Goal: Task Accomplishment & Management: Manage account settings

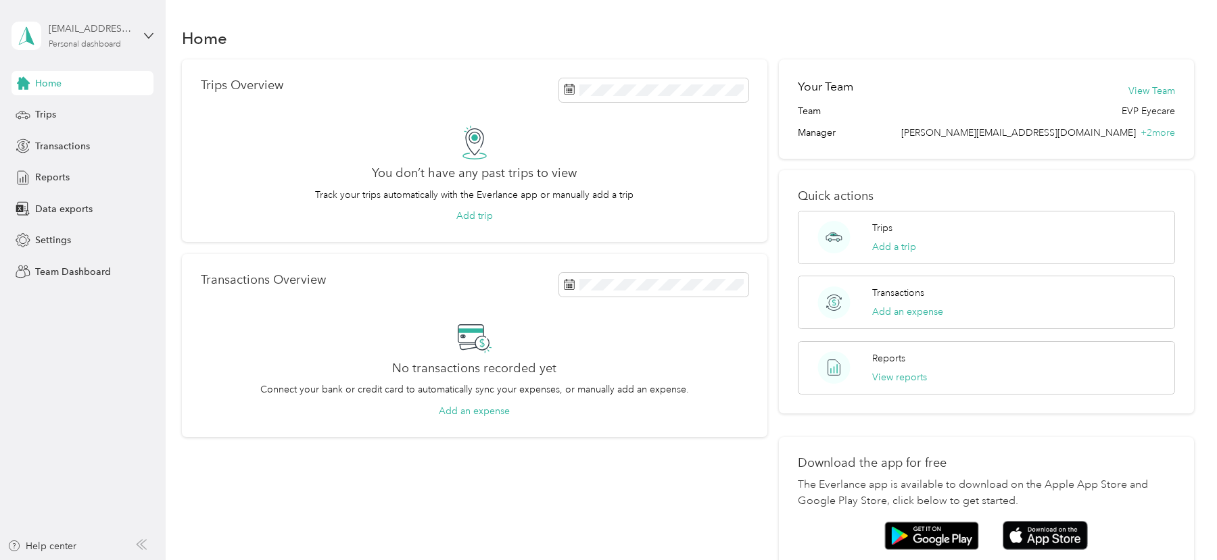
click at [123, 40] on div "[EMAIL_ADDRESS][DOMAIN_NAME] Personal dashboard" at bounding box center [91, 35] width 85 height 27
click at [78, 170] on div "Log out" at bounding box center [154, 173] width 266 height 24
